Goal: Book appointment/travel/reservation

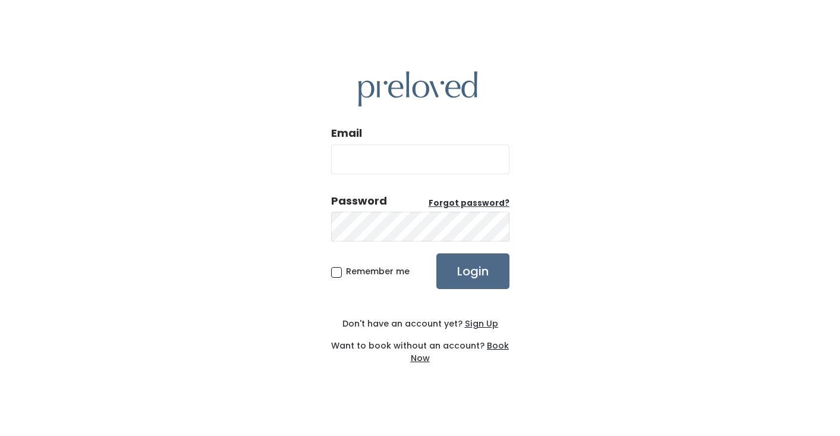
type input "bsculley58@gmail.com"
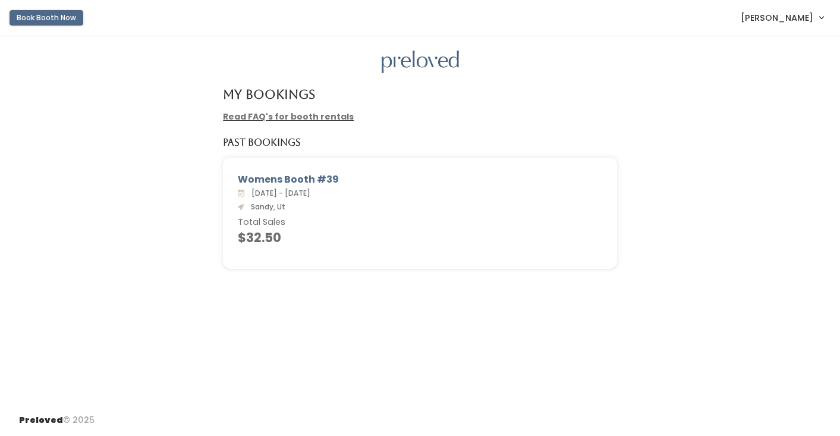
click at [41, 18] on button "Book Booth Now" at bounding box center [47, 17] width 74 height 15
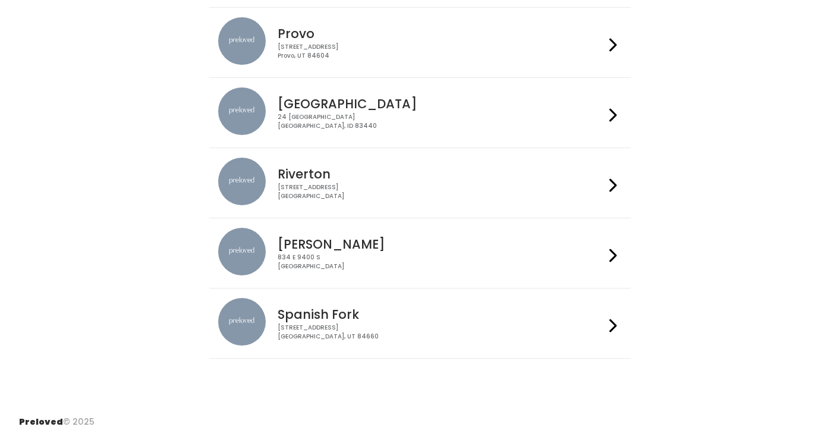
scroll to position [395, 0]
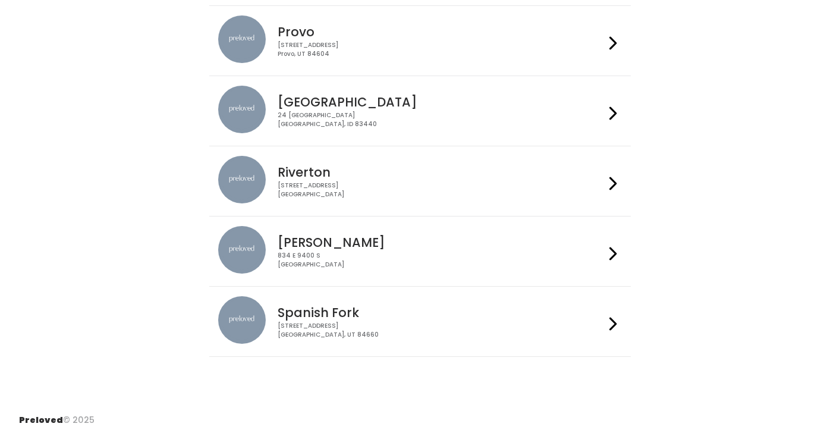
click at [619, 253] on div at bounding box center [612, 251] width 17 height 51
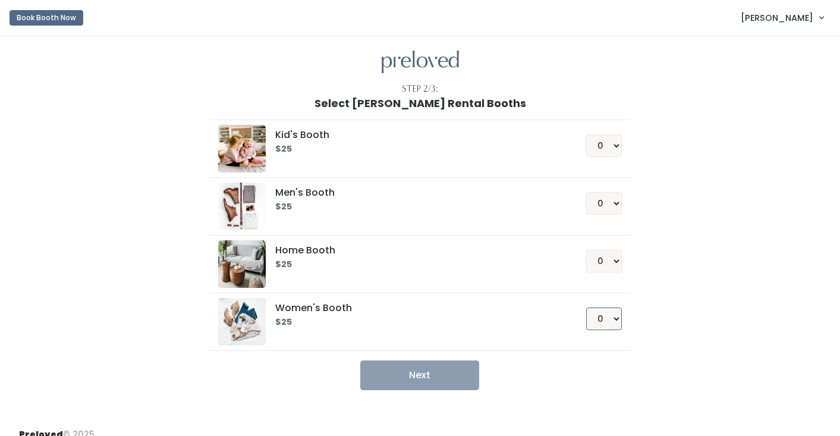
click at [616, 317] on select "0 1 2 3 4" at bounding box center [604, 318] width 36 height 23
select select "1"
click at [424, 374] on button "Next" at bounding box center [419, 375] width 119 height 30
click at [823, 18] on link "[PERSON_NAME]" at bounding box center [782, 18] width 106 height 26
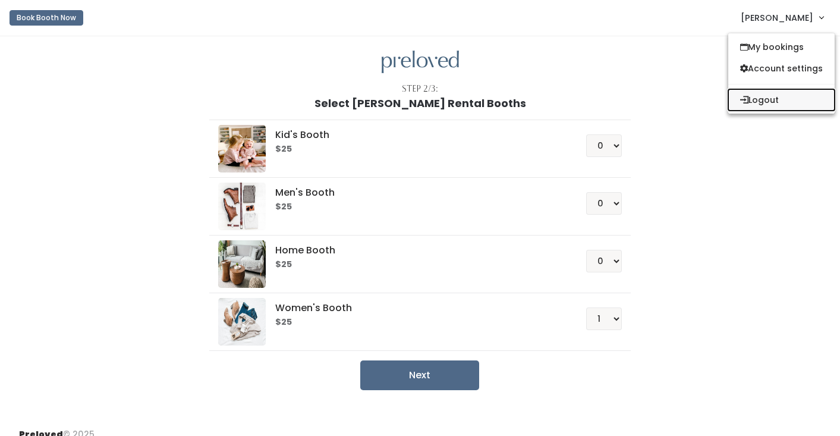
click at [765, 101] on button "Logout" at bounding box center [781, 99] width 106 height 21
